Goal: Task Accomplishment & Management: Use online tool/utility

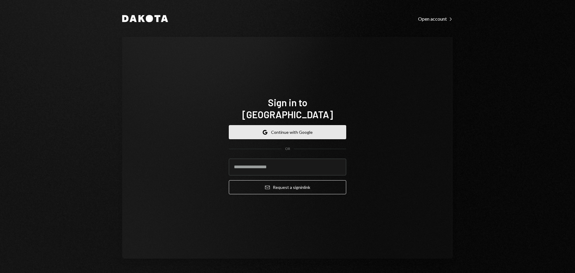
click at [327, 125] on button "Google Continue with Google" at bounding box center [287, 132] width 117 height 14
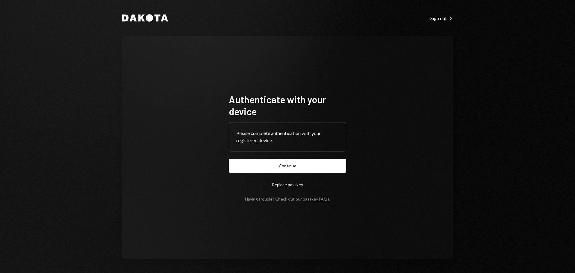
click at [315, 167] on button "Continue" at bounding box center [287, 166] width 117 height 14
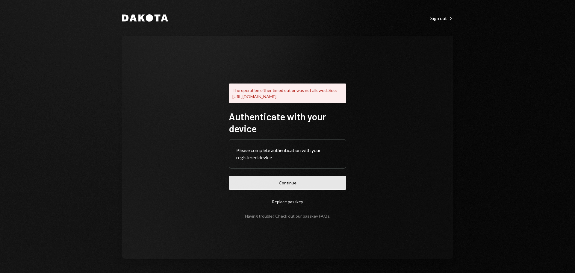
click at [305, 189] on button "Continue" at bounding box center [287, 183] width 117 height 14
click at [288, 187] on button "Continue" at bounding box center [287, 183] width 117 height 14
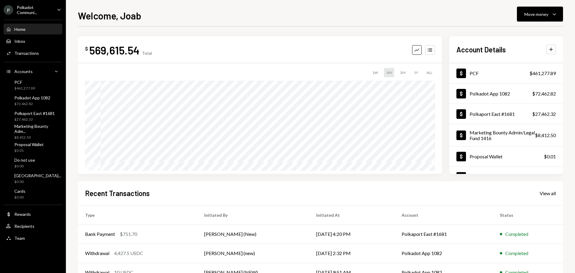
click at [26, 18] on div "Home Home Inbox Inbox Activities Transactions Accounts Accounts Caret Down PCF …" at bounding box center [33, 130] width 66 height 228
click at [27, 11] on div "Polkadot Communi..." at bounding box center [34, 10] width 35 height 10
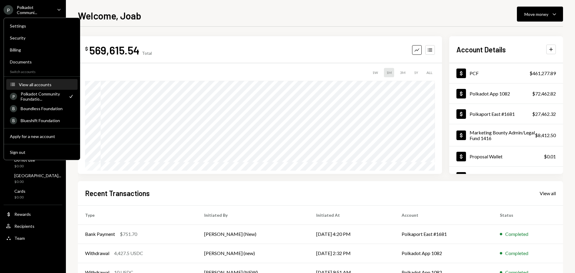
click at [40, 86] on div "View all accounts" at bounding box center [46, 84] width 55 height 5
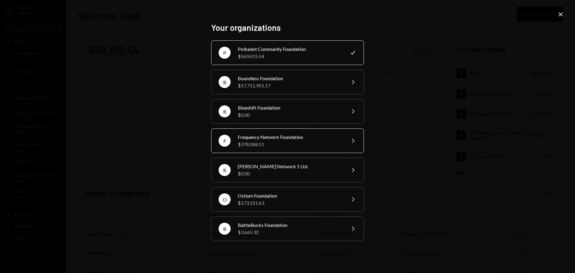
click at [279, 146] on div "$378,068.51" at bounding box center [290, 144] width 104 height 7
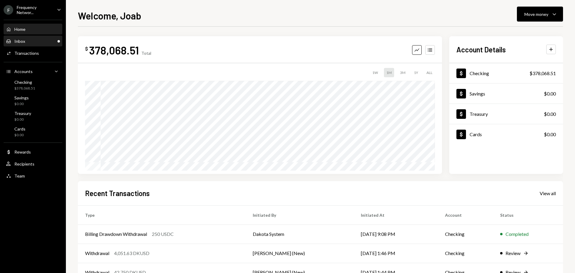
click at [27, 42] on div "Inbox Inbox" at bounding box center [33, 41] width 54 height 5
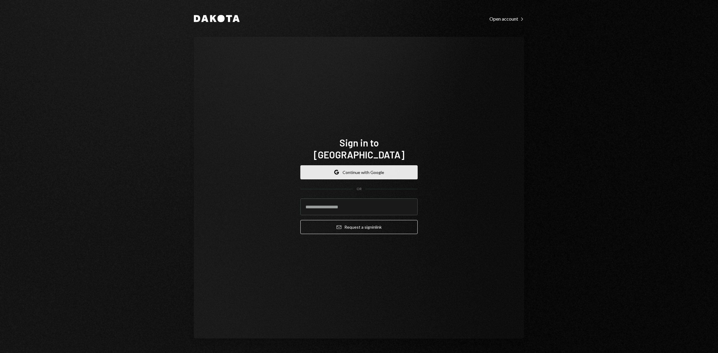
click at [368, 165] on button "Google Continue with Google" at bounding box center [358, 172] width 117 height 14
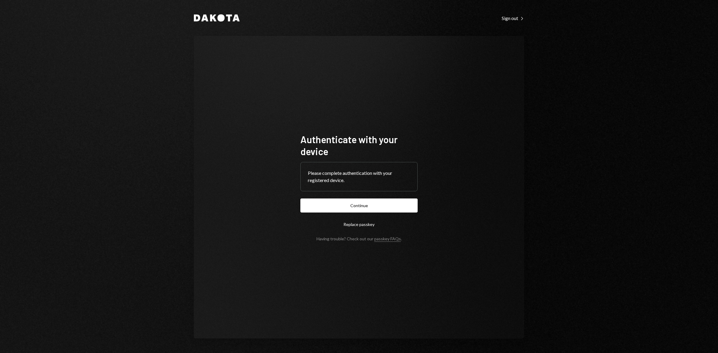
click at [388, 199] on button "Continue" at bounding box center [358, 206] width 117 height 14
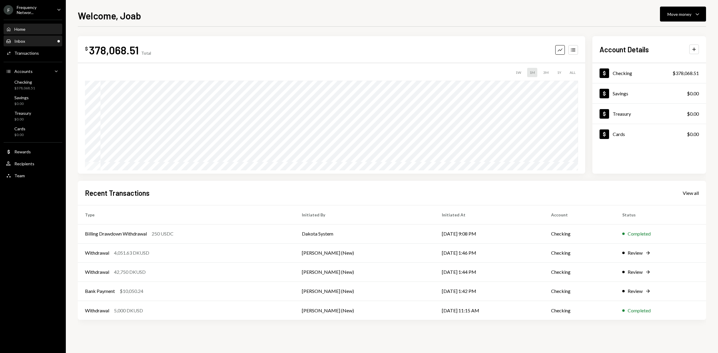
click at [47, 44] on div "Inbox Inbox" at bounding box center [33, 41] width 54 height 10
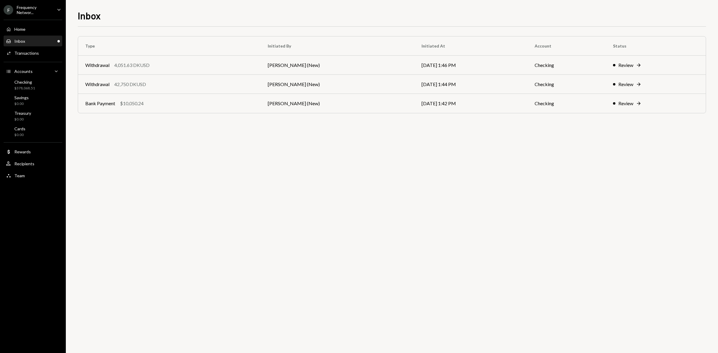
click at [43, 8] on div "Frequency Networ..." at bounding box center [34, 10] width 35 height 10
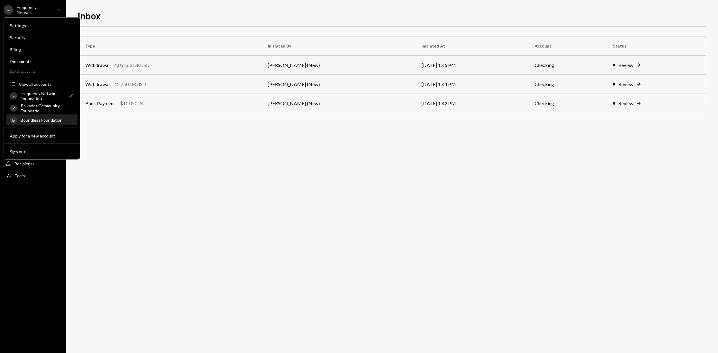
click at [40, 122] on div "B Boundless Foundation" at bounding box center [42, 120] width 64 height 10
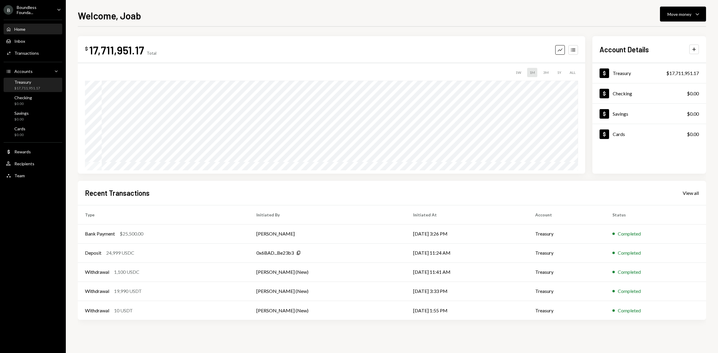
click at [27, 89] on div "$17,711,951.17" at bounding box center [27, 88] width 26 height 5
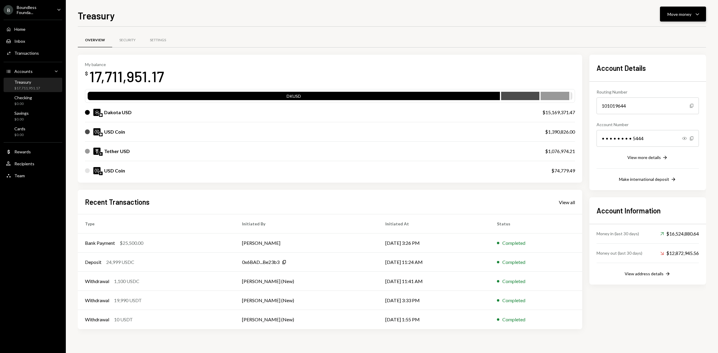
click at [695, 12] on icon "Caret Down" at bounding box center [697, 13] width 7 height 7
click at [657, 30] on div "Send" at bounding box center [678, 32] width 44 height 6
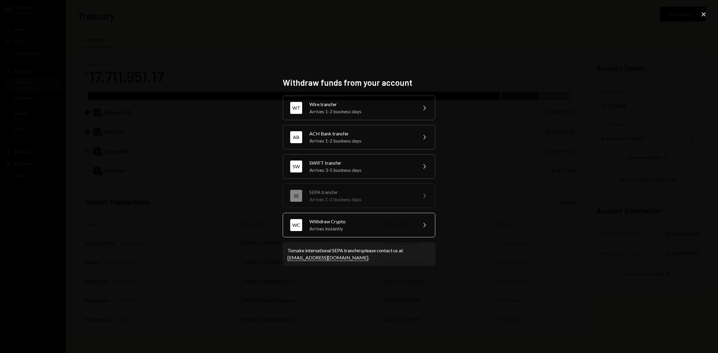
click at [385, 229] on div "Arrives instantly" at bounding box center [361, 228] width 104 height 7
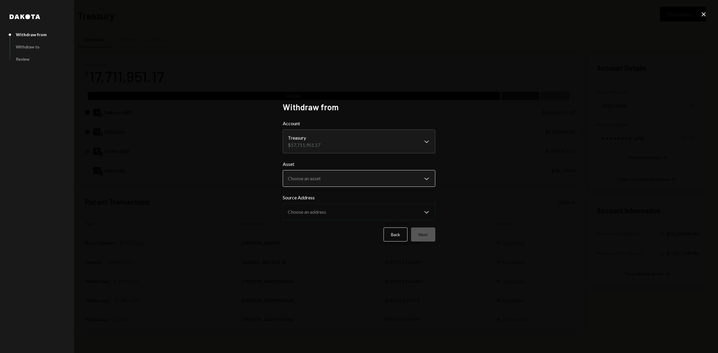
click at [354, 181] on body "B Boundless Founda... Caret Down Home Home Inbox Inbox Activities Transactions …" at bounding box center [359, 176] width 718 height 353
select select "****"
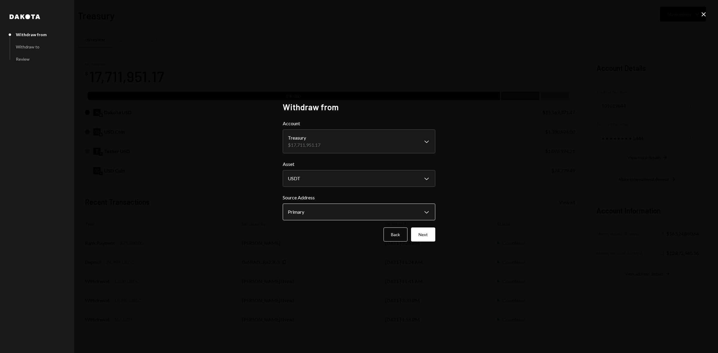
click at [351, 210] on body "B Boundless Founda... Caret Down Home Home Inbox Inbox Activities Transactions …" at bounding box center [359, 176] width 718 height 353
click at [412, 231] on button "Next" at bounding box center [423, 235] width 24 height 14
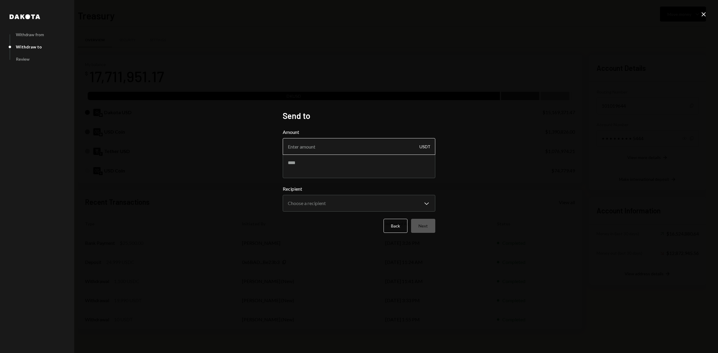
click at [322, 150] on input "Amount" at bounding box center [359, 146] width 153 height 17
type input "14990"
click at [327, 165] on textarea at bounding box center [359, 166] width 153 height 24
type textarea "**********"
click at [348, 199] on body "B Boundless Founda... Caret Down Home Home Inbox Inbox Activities Transactions …" at bounding box center [359, 176] width 718 height 353
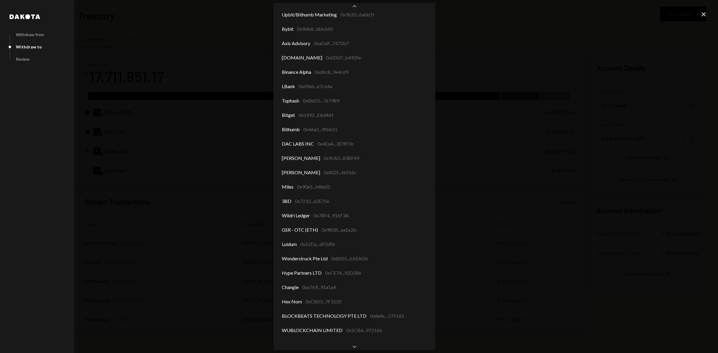
scroll to position [52, 0]
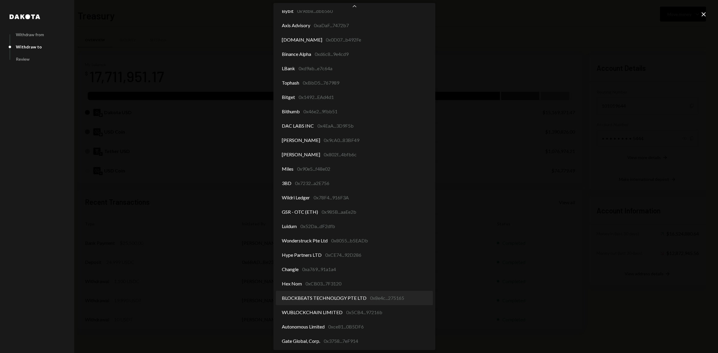
select select "**********"
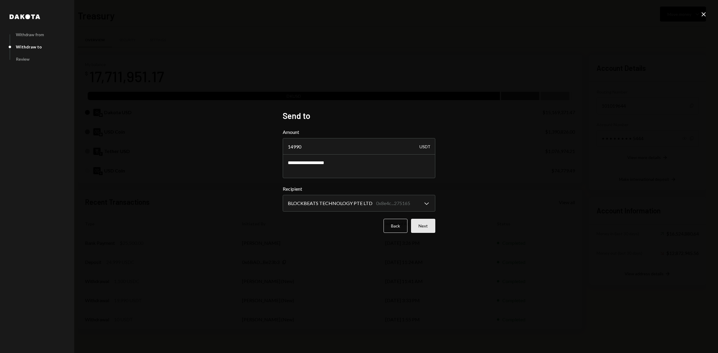
click at [425, 225] on button "Next" at bounding box center [423, 226] width 24 height 14
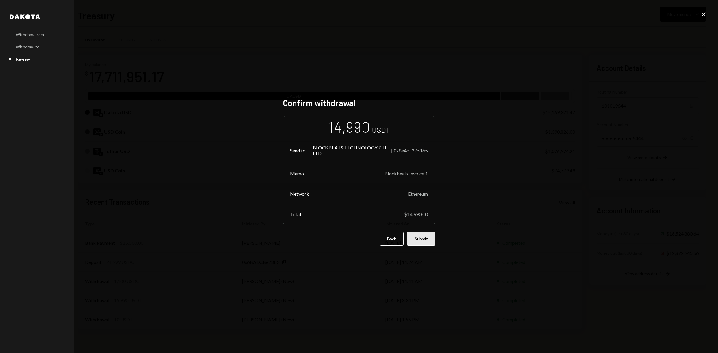
click at [424, 240] on button "Submit" at bounding box center [421, 239] width 28 height 14
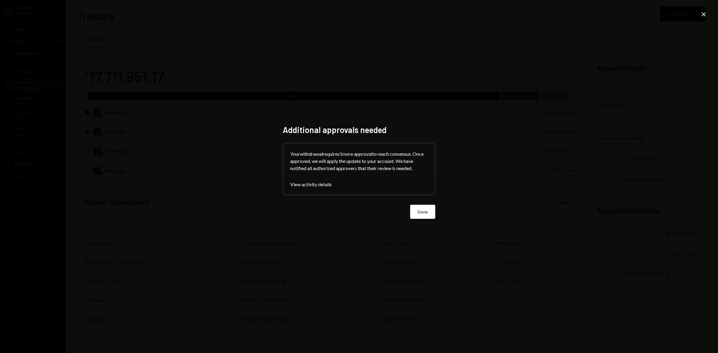
click at [418, 213] on button "Done" at bounding box center [422, 212] width 25 height 14
